Goal: Task Accomplishment & Management: Manage account settings

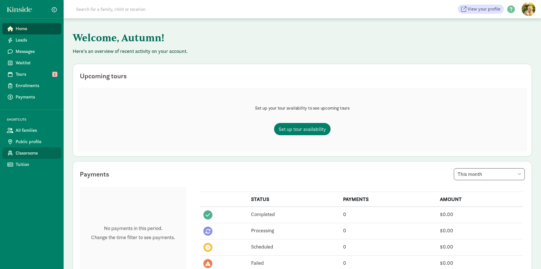
click at [34, 154] on span "Classrooms" at bounding box center [36, 153] width 41 height 7
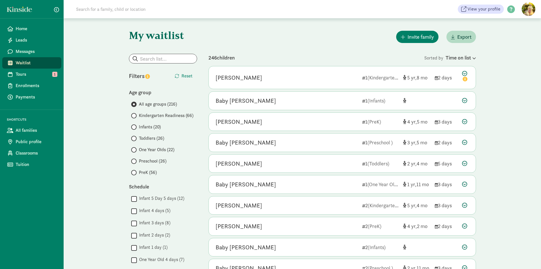
click at [137, 173] on label "PreK (56)" at bounding box center [164, 172] width 66 height 7
click at [135, 173] on input "PreK (56)" at bounding box center [133, 173] width 4 height 4
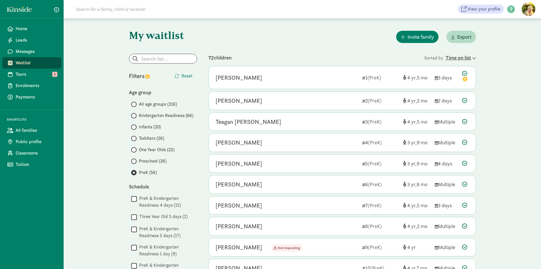
click at [474, 58] on icon at bounding box center [474, 58] width 5 height 4
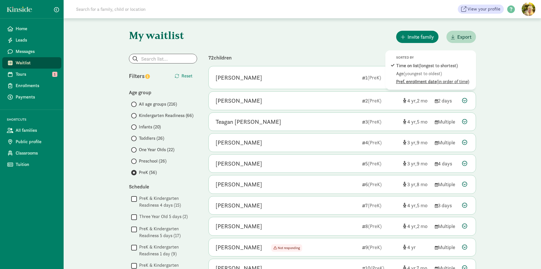
click at [417, 82] on div "Pref. enrollment date (in order of time)" at bounding box center [435, 81] width 77 height 7
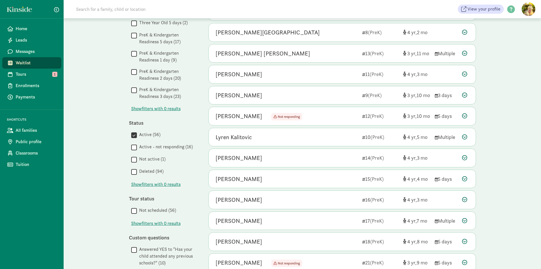
scroll to position [240, 0]
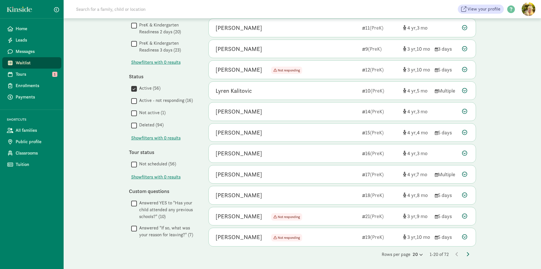
click at [468, 254] on icon at bounding box center [468, 254] width 3 height 5
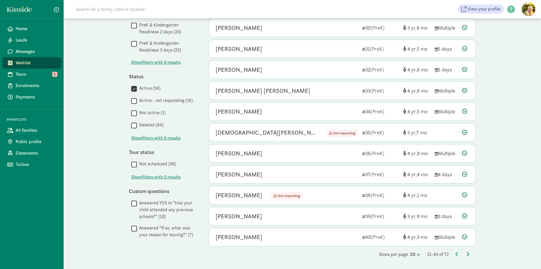
click at [468, 254] on icon at bounding box center [468, 254] width 3 height 5
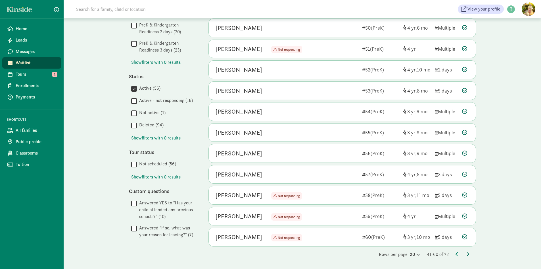
click at [469, 252] on icon at bounding box center [468, 254] width 3 height 5
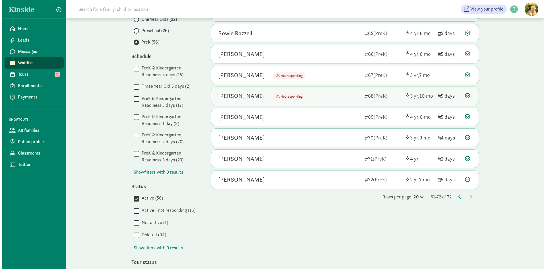
scroll to position [142, 0]
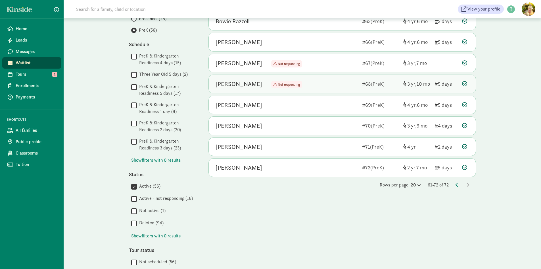
click at [464, 84] on icon at bounding box center [464, 83] width 5 height 5
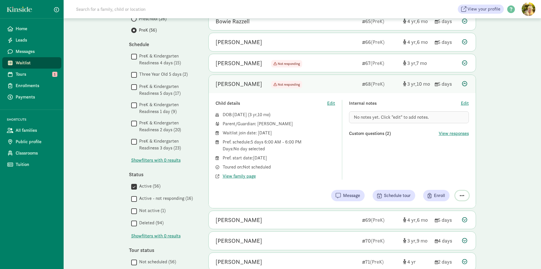
click at [460, 195] on span "button" at bounding box center [462, 195] width 5 height 5
click at [493, 138] on div "My waitlist Invite family Export Show filters PreK Reset Filters Reset Age grou…" at bounding box center [303, 115] width 478 height 478
click at [461, 194] on span "button" at bounding box center [462, 195] width 5 height 5
click at [450, 181] on div "Remove from list" at bounding box center [446, 180] width 35 height 7
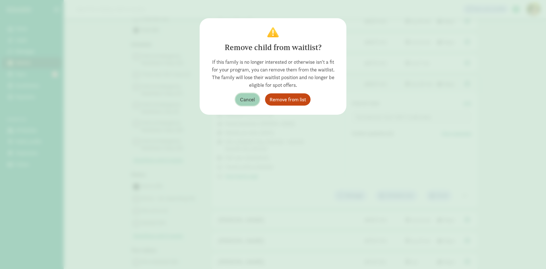
click at [239, 104] on button "Cancel" at bounding box center [247, 99] width 24 height 12
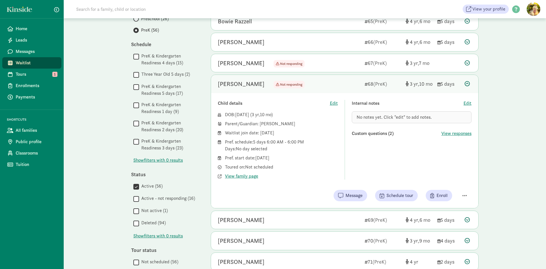
click at [339, 103] on div "Child details Edit DOB: Oct 11, 2021 ( 3 10 ) Parent/Guardian: Gypsy Haylett Wa…" at bounding box center [345, 140] width 254 height 80
click at [336, 103] on span "Edit" at bounding box center [334, 103] width 8 height 7
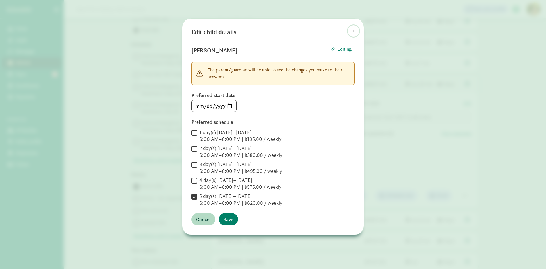
click at [354, 31] on span at bounding box center [353, 31] width 3 height 5
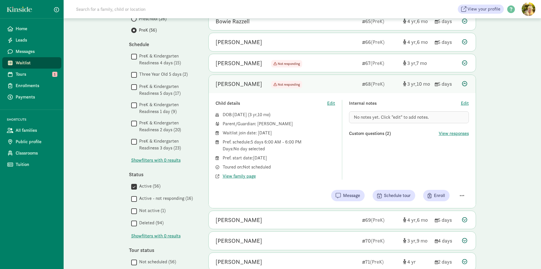
click at [458, 190] on div "Message Schedule tour Enroll" at bounding box center [343, 195] width 254 height 11
click at [465, 199] on button "button" at bounding box center [463, 195] width 14 height 10
click at [447, 186] on div "Remove from list" at bounding box center [446, 181] width 47 height 16
click at [449, 181] on div "Remove from list" at bounding box center [446, 180] width 35 height 7
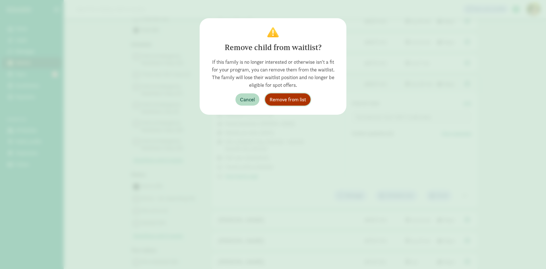
click at [293, 99] on span "Remove from list" at bounding box center [287, 100] width 36 height 8
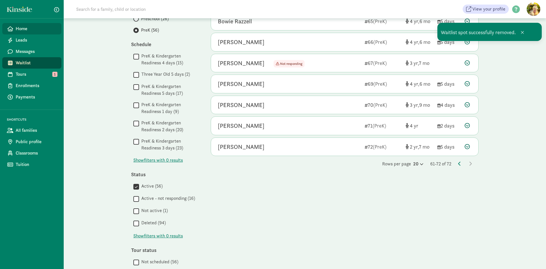
click at [27, 31] on span "Home" at bounding box center [36, 28] width 41 height 7
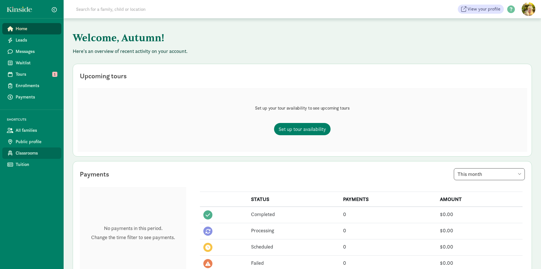
click at [32, 154] on span "Classrooms" at bounding box center [36, 153] width 41 height 7
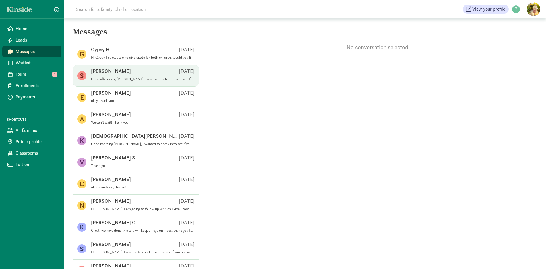
click at [127, 72] on div "Shannon C Sep 01" at bounding box center [142, 72] width 103 height 9
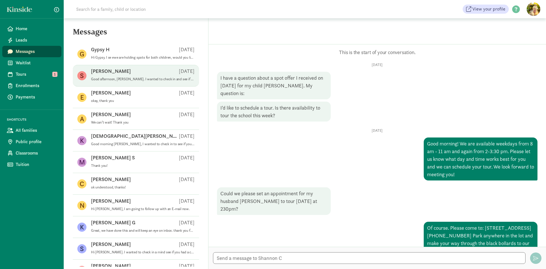
scroll to position [126, 0]
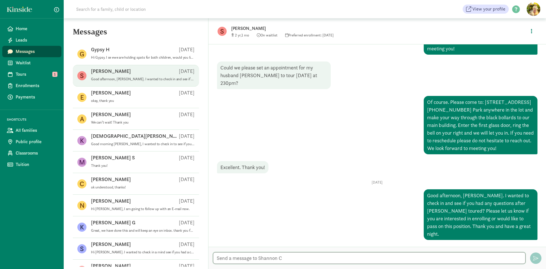
click at [378, 256] on textarea at bounding box center [369, 258] width 312 height 12
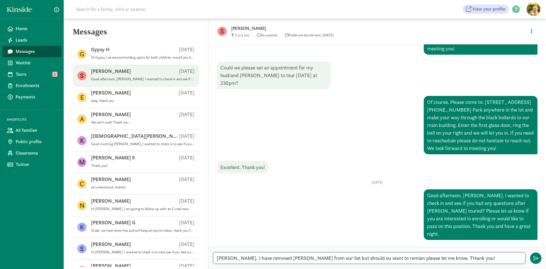
click at [338, 258] on textarea "Shannon. I have removed Avery from our list but should ou want to remian please…" at bounding box center [369, 258] width 312 height 12
click at [449, 258] on textarea "Shannon. I have removed Avery from our list but should you want to remain pleas…" at bounding box center [369, 258] width 312 height 12
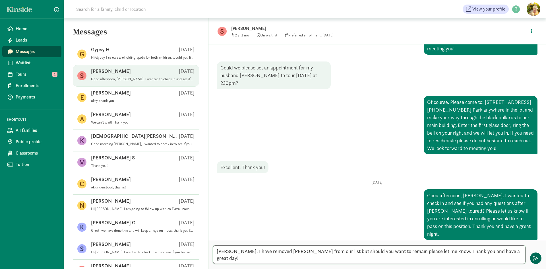
type textarea "Shannon. I have removed Avery from our list but should you want to remain pleas…"
click at [536, 257] on span "button" at bounding box center [535, 257] width 5 height 5
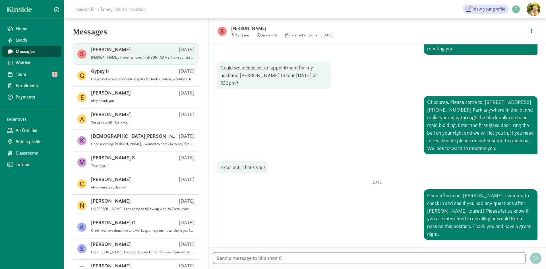
scroll to position [169, 0]
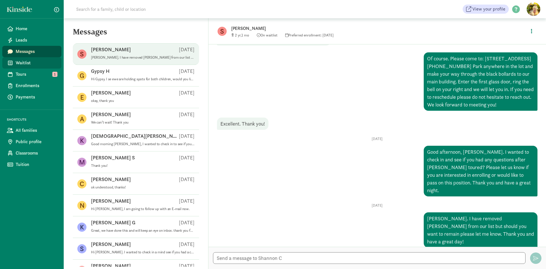
click at [37, 65] on span "Waitlist" at bounding box center [36, 62] width 41 height 7
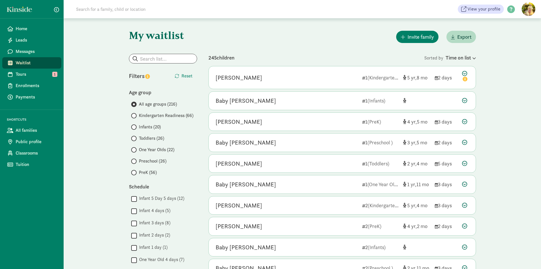
click at [152, 136] on span "Toddlers (26)" at bounding box center [151, 138] width 25 height 7
click at [135, 136] on input "Toddlers (26)" at bounding box center [133, 138] width 4 height 4
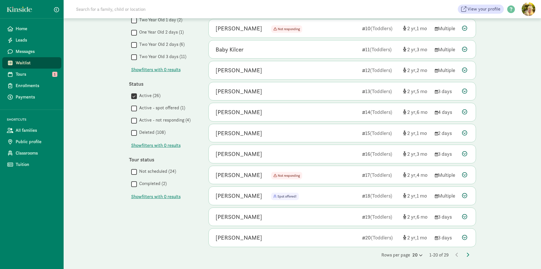
scroll to position [240, 0]
click at [465, 196] on icon at bounding box center [464, 194] width 5 height 5
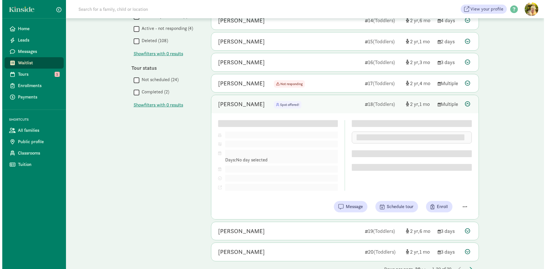
scroll to position [346, 0]
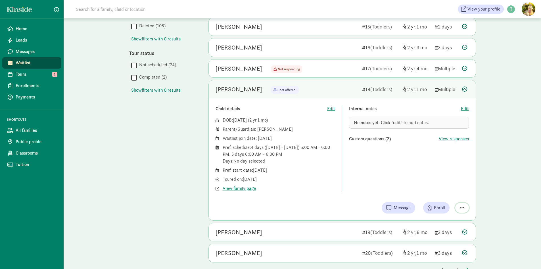
click at [462, 206] on span "button" at bounding box center [462, 207] width 5 height 5
click at [437, 190] on div "Mark as unresponsive" at bounding box center [442, 193] width 44 height 7
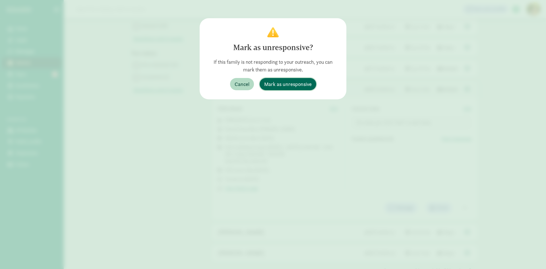
click at [277, 81] on span "Mark as unresponsive" at bounding box center [287, 84] width 47 height 8
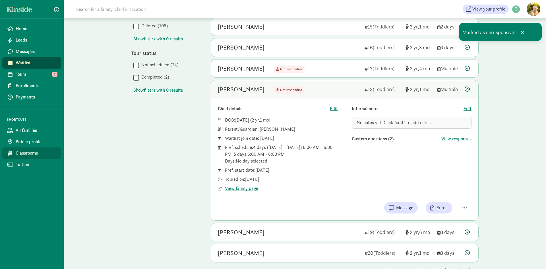
click at [24, 150] on span "Classrooms" at bounding box center [36, 153] width 41 height 7
